Goal: Information Seeking & Learning: Learn about a topic

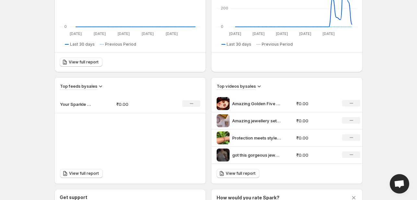
scroll to position [228, 0]
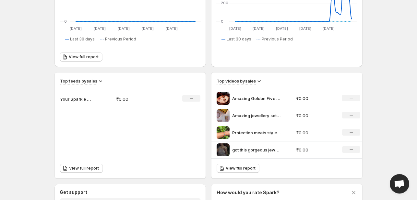
click at [353, 150] on icon "No change" at bounding box center [351, 149] width 4 height 5
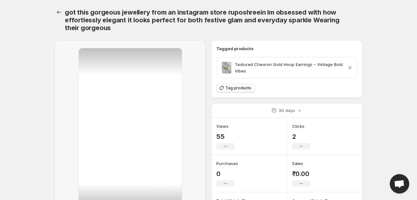
click at [241, 90] on span "Tag products" at bounding box center [238, 88] width 26 height 5
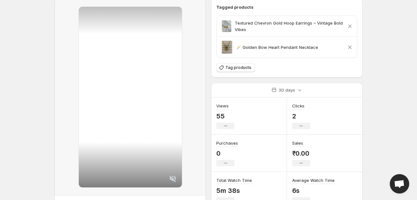
scroll to position [48, 0]
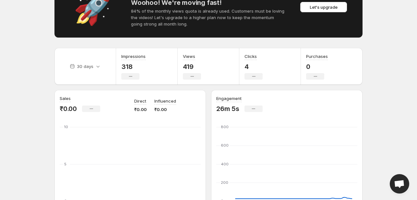
scroll to position [228, 0]
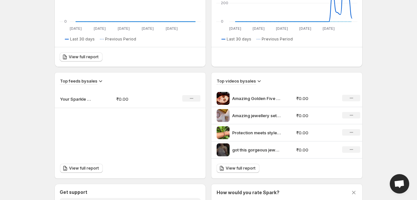
click at [259, 98] on p "Amazing Golden Five Heart Neckchain" at bounding box center [256, 98] width 49 height 6
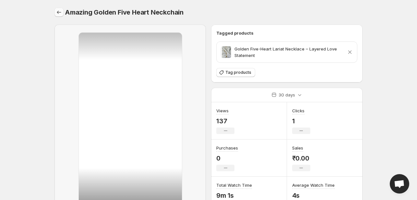
click at [60, 11] on icon "Settings" at bounding box center [59, 12] width 6 height 6
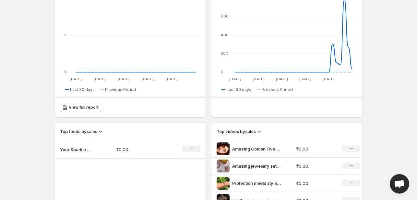
scroll to position [226, 0]
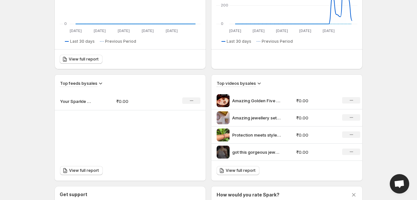
click at [245, 118] on p "Amazing jewellery sets from ruposhreein Coupon Code SHUBH15 Discount 15 OFF Val…" at bounding box center [256, 118] width 49 height 6
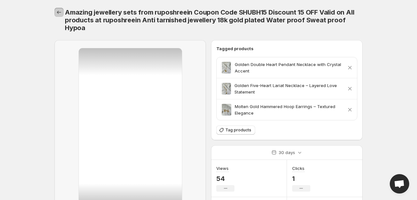
click at [61, 12] on icon "Settings" at bounding box center [59, 12] width 6 height 6
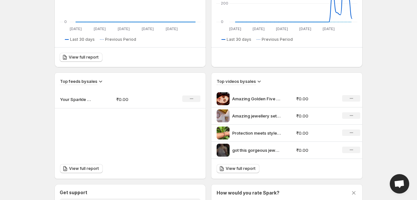
scroll to position [228, 0]
click at [236, 132] on p "Protection meets style Our Evil Eye Bracelet isnt just a trend its a symbol of …" at bounding box center [256, 133] width 49 height 6
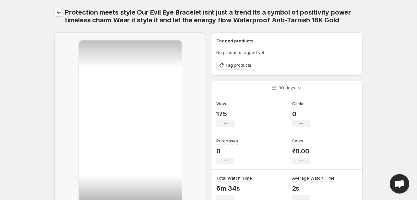
click at [58, 11] on icon "Settings" at bounding box center [59, 12] width 6 height 6
